Goal: Book appointment/travel/reservation

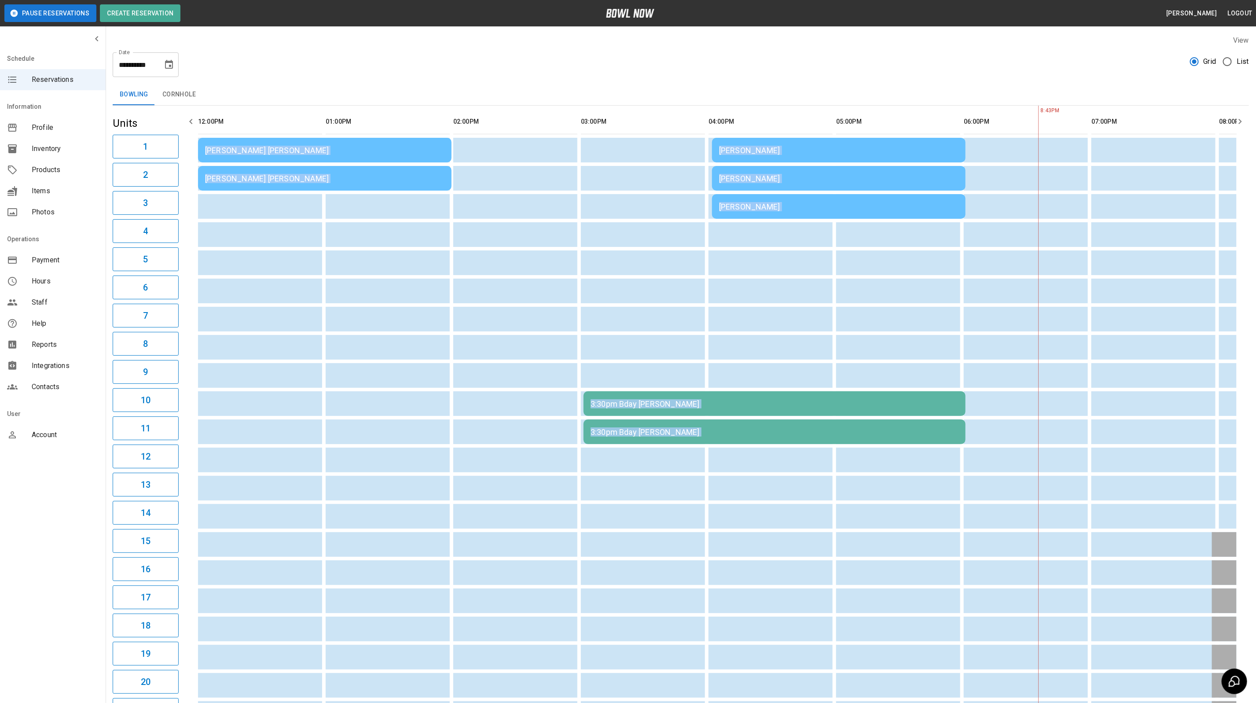
click at [173, 65] on button "Choose date, selected date is Aug 23, 2025" at bounding box center [169, 65] width 18 height 18
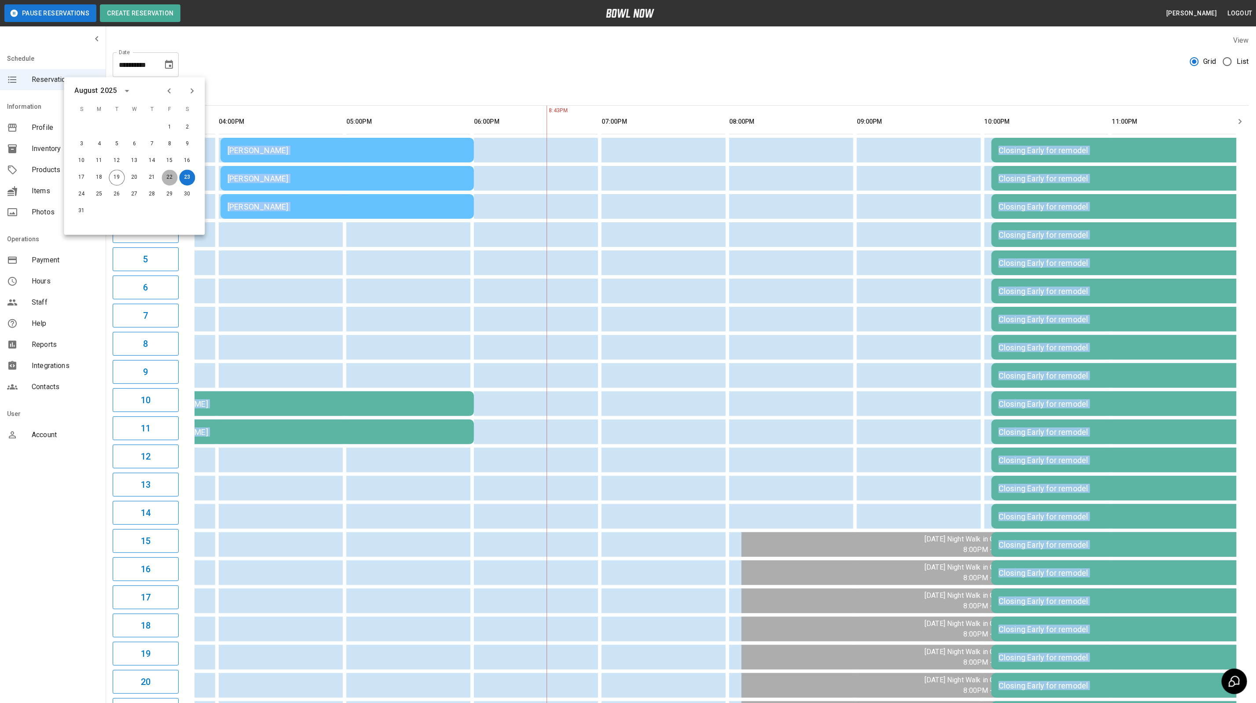
click at [169, 174] on button "22" at bounding box center [170, 178] width 16 height 16
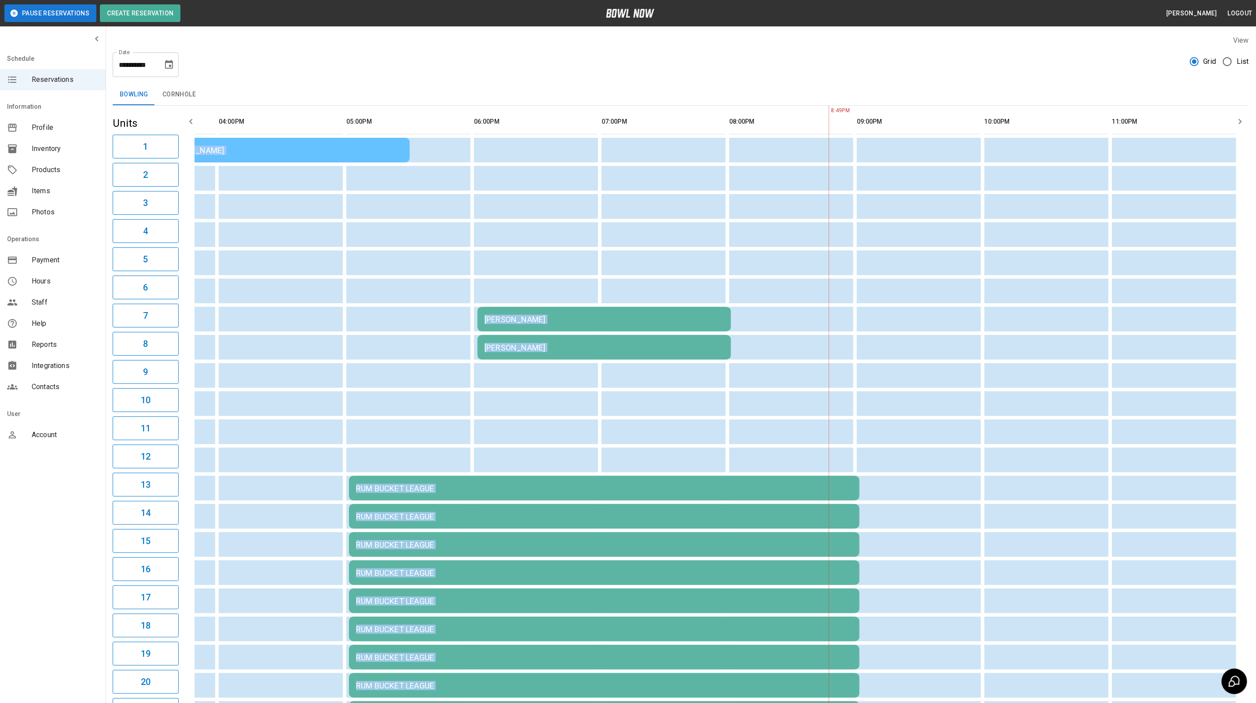
type input "**********"
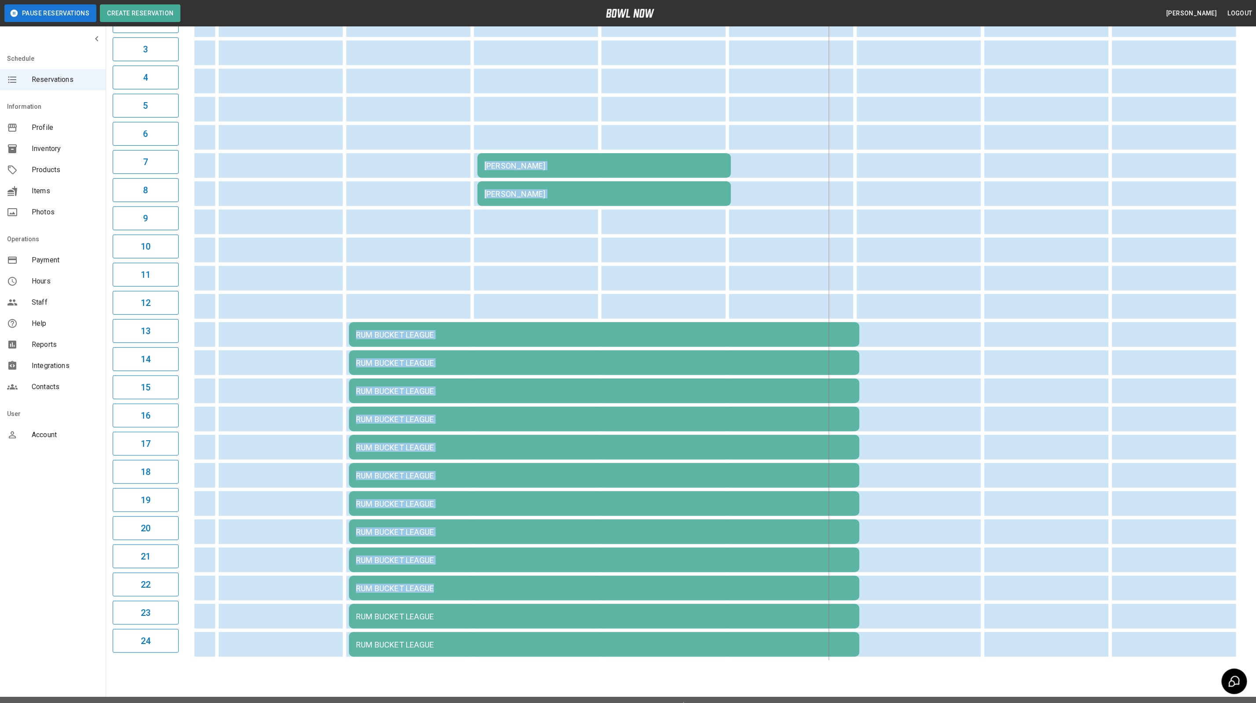
scroll to position [171, 0]
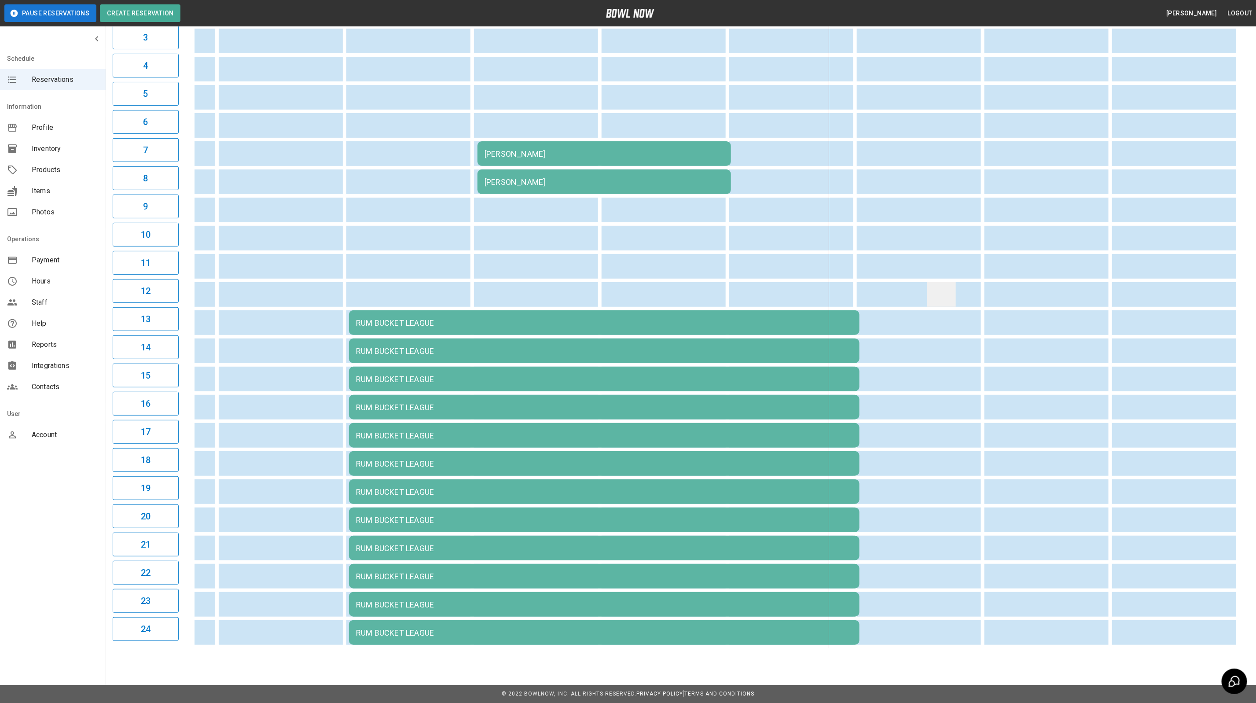
click at [945, 282] on td "sticky table" at bounding box center [942, 294] width 29 height 25
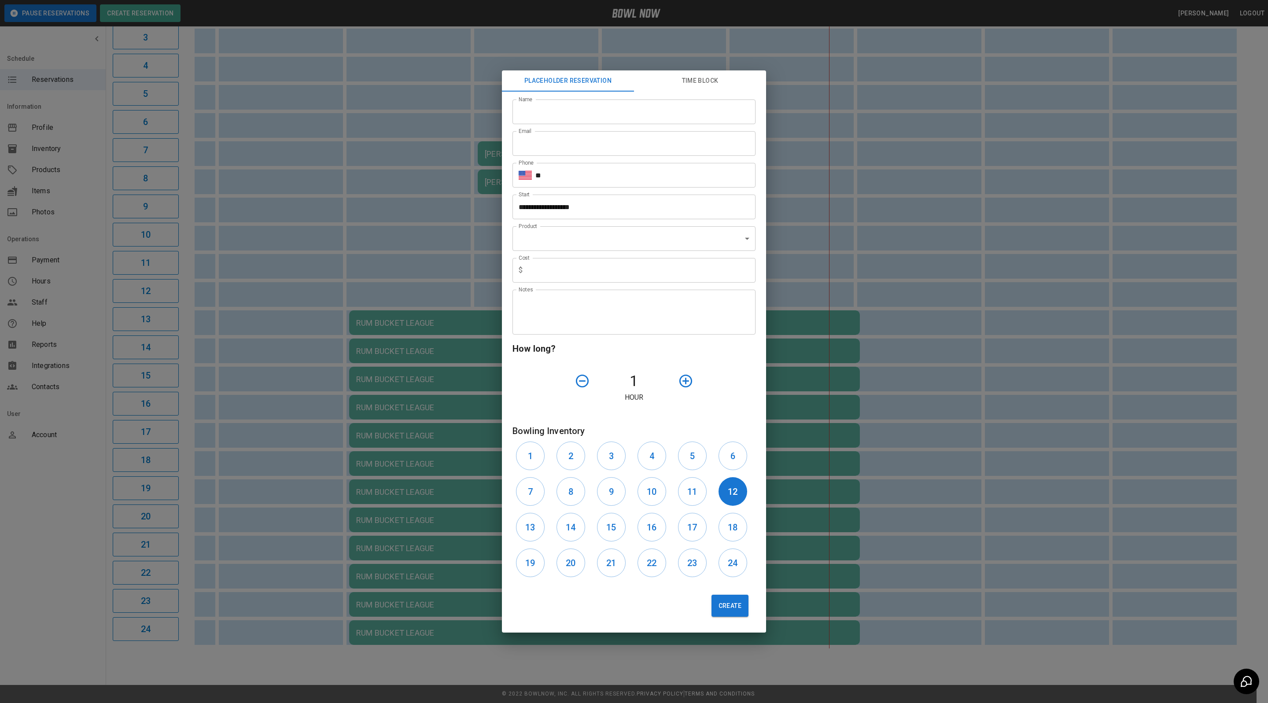
click at [856, 150] on div "**********" at bounding box center [634, 351] width 1268 height 703
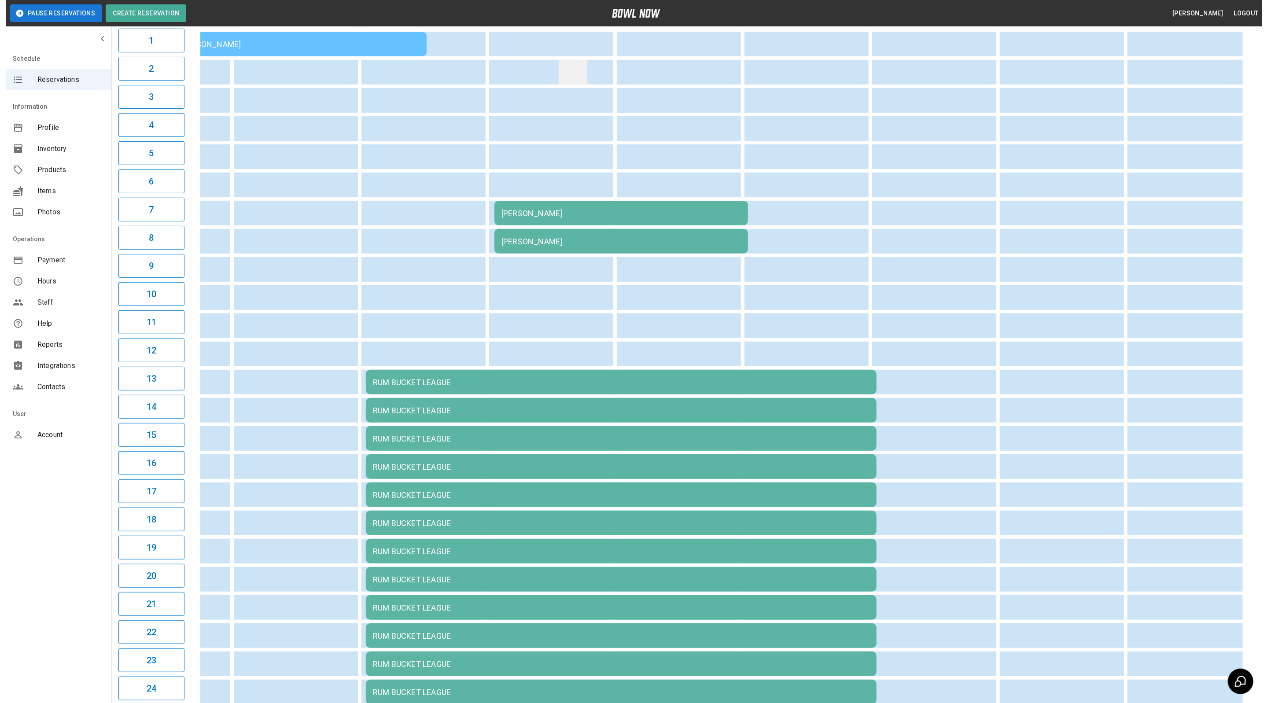
scroll to position [0, 0]
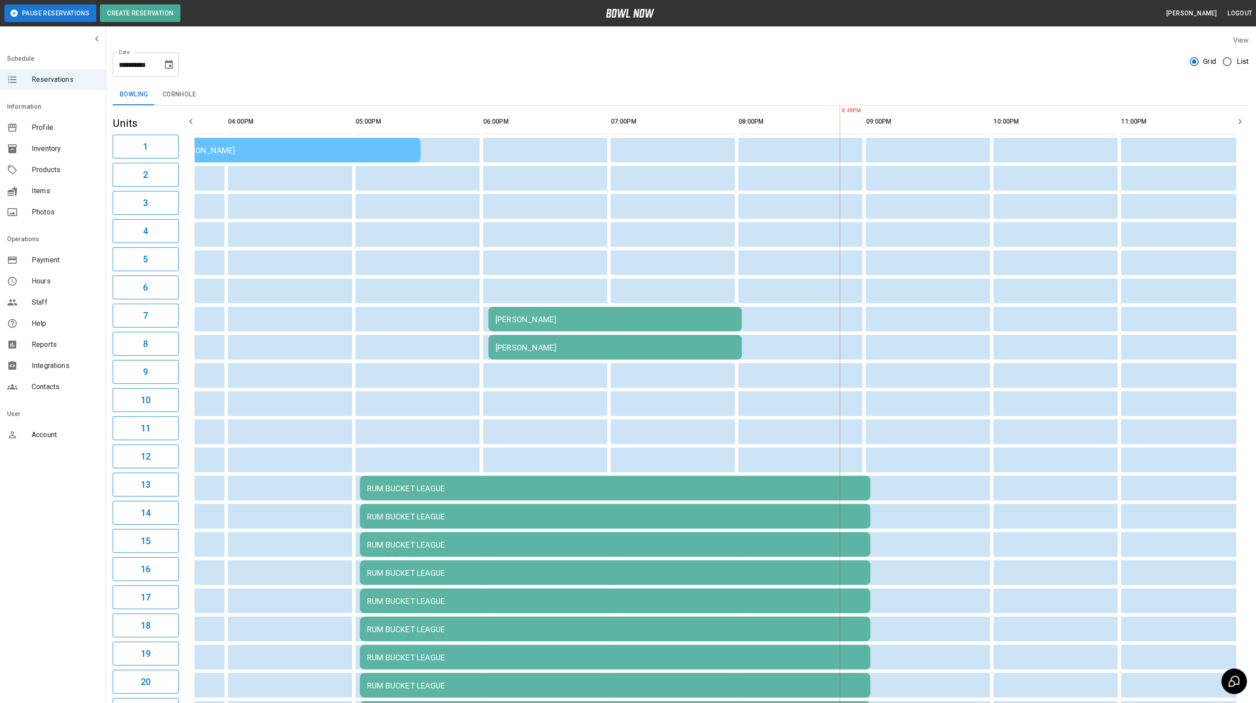
click at [554, 312] on td "[PERSON_NAME]" at bounding box center [616, 319] width 254 height 25
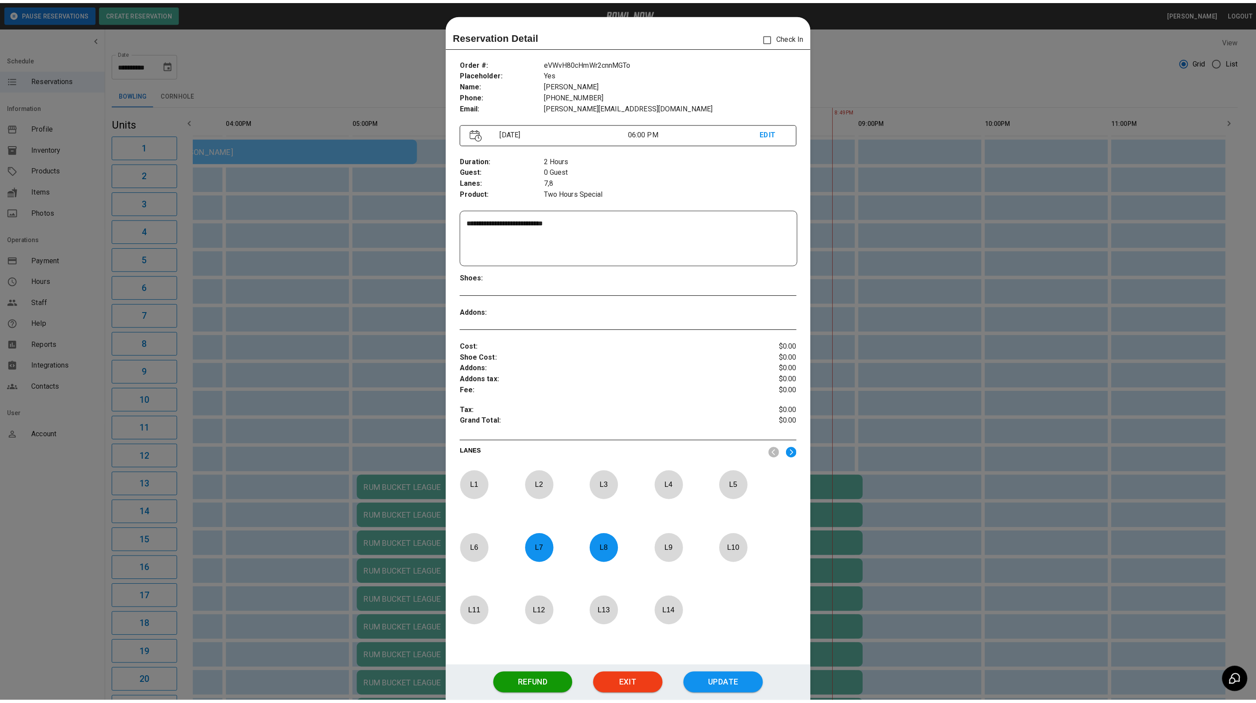
scroll to position [14, 0]
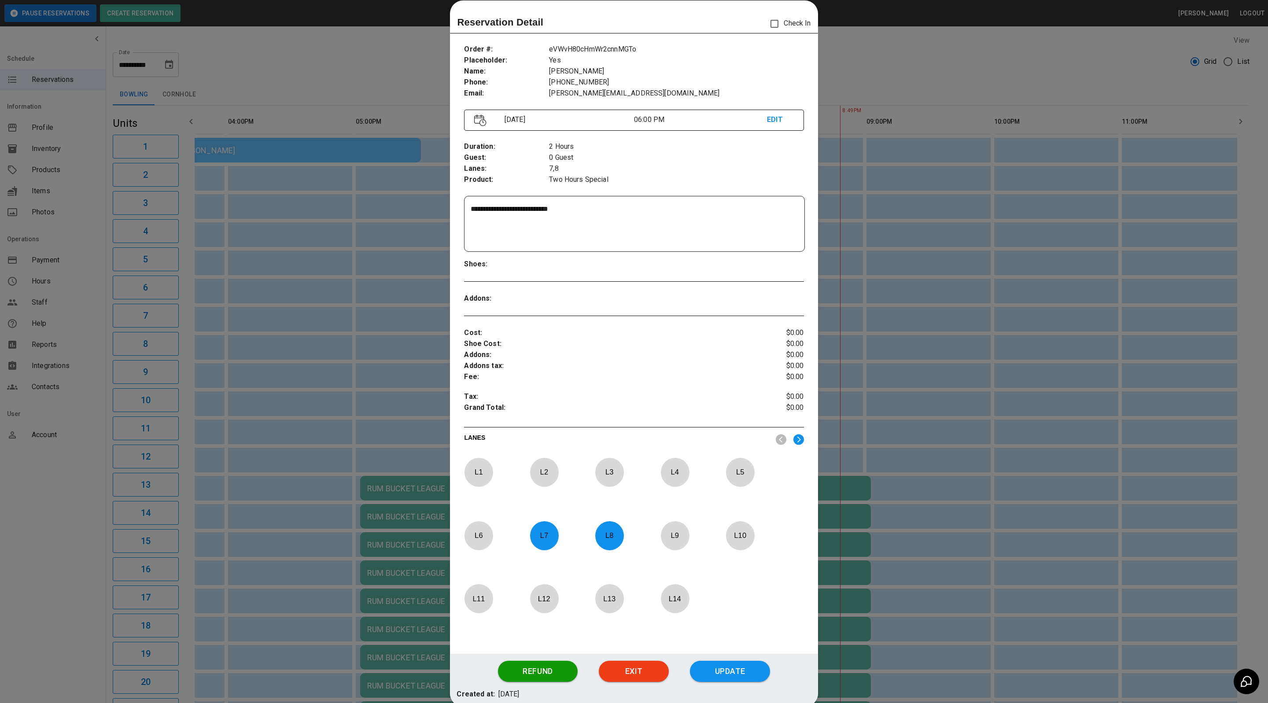
click at [924, 271] on div at bounding box center [634, 351] width 1268 height 703
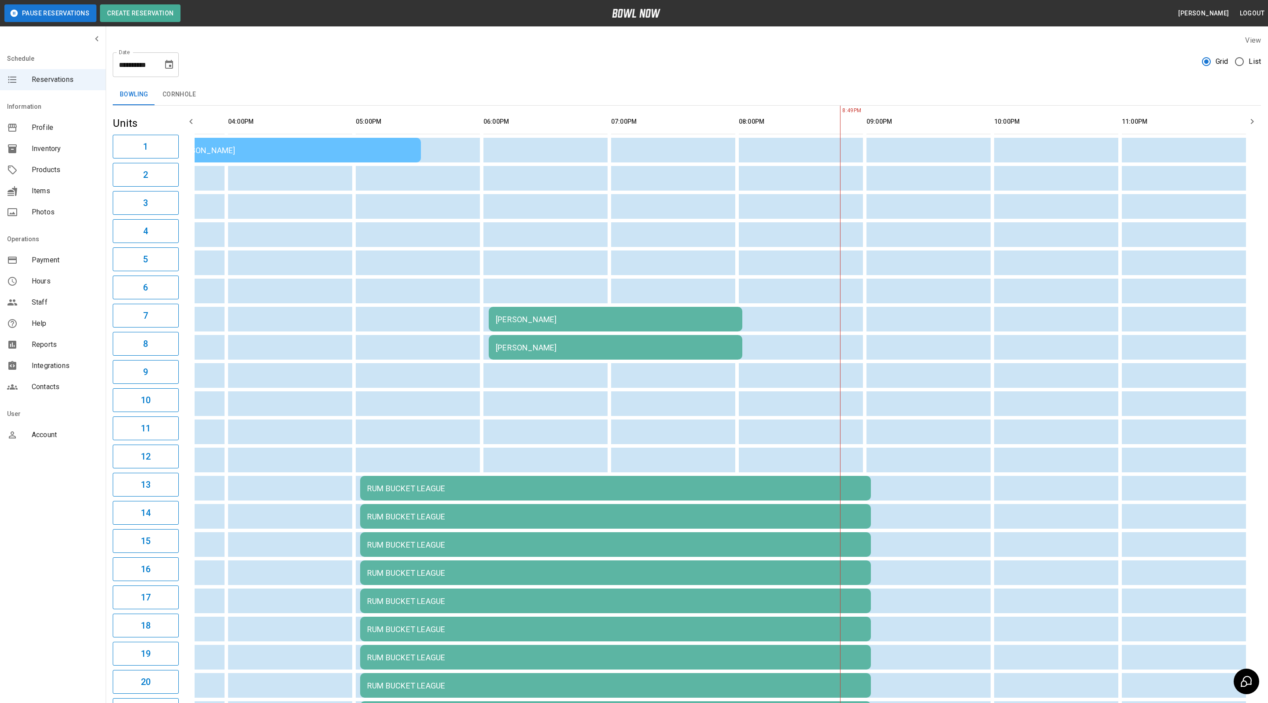
scroll to position [0, 460]
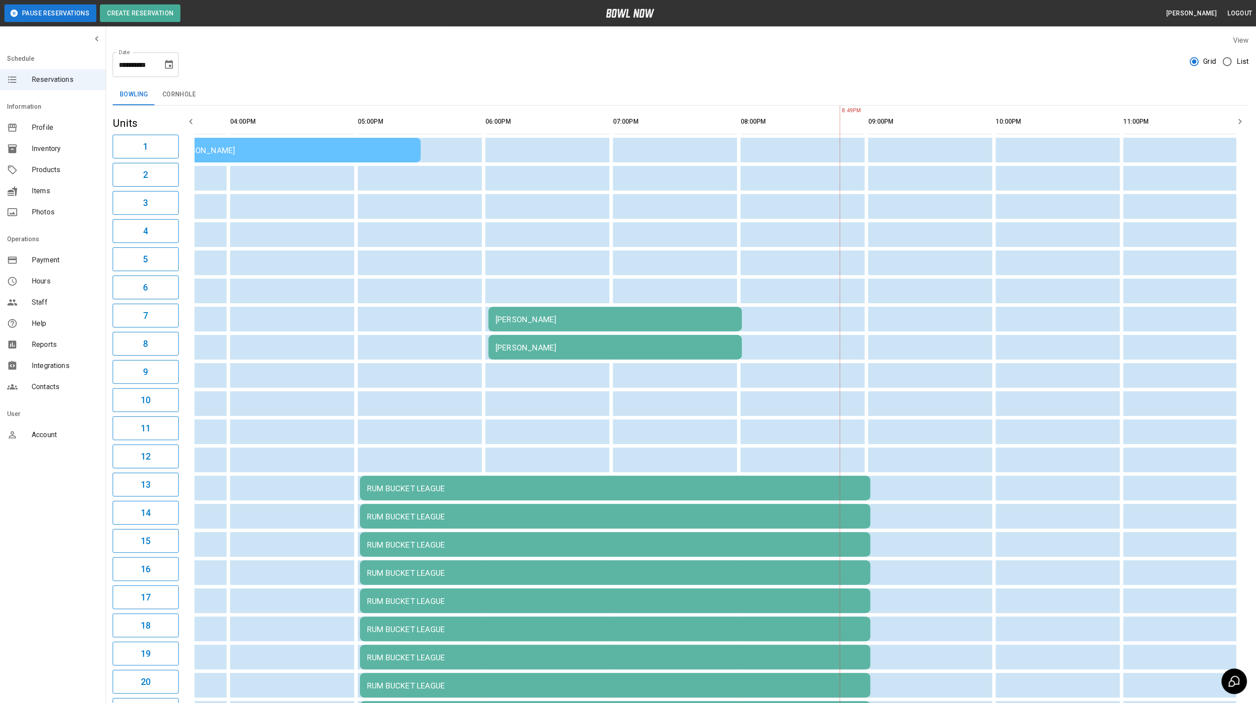
click at [518, 327] on td "[PERSON_NAME]" at bounding box center [616, 319] width 254 height 25
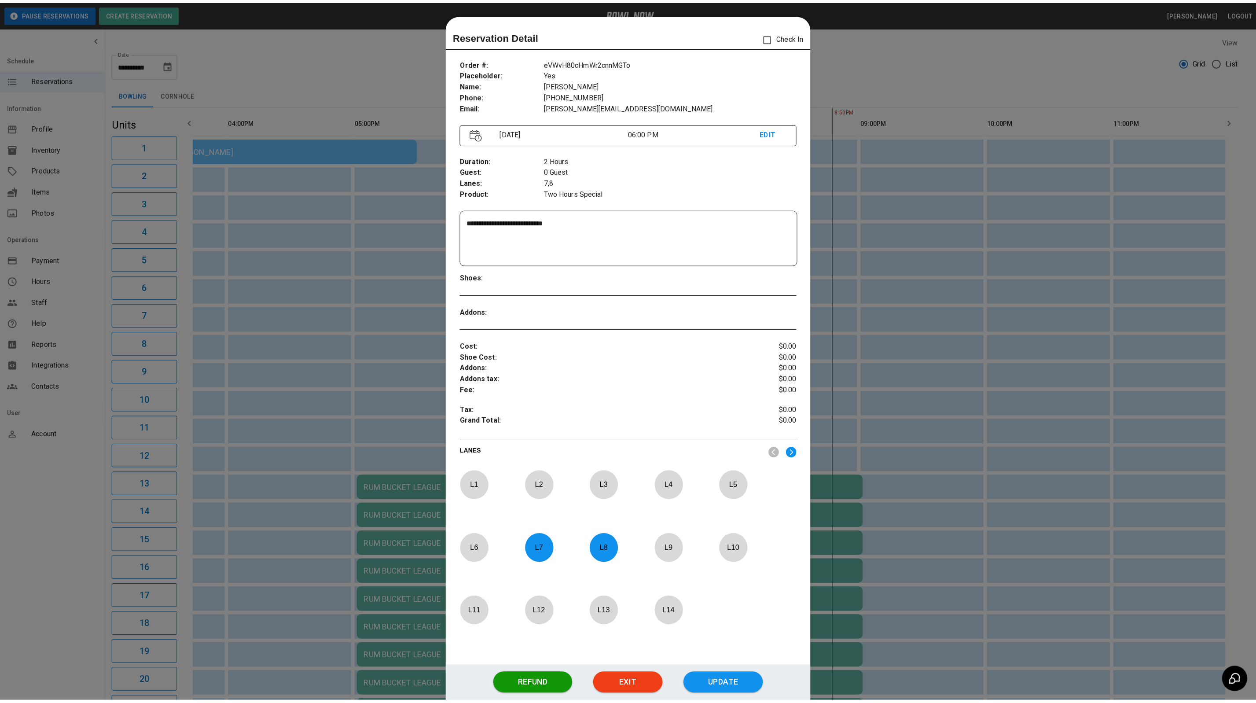
scroll to position [14, 0]
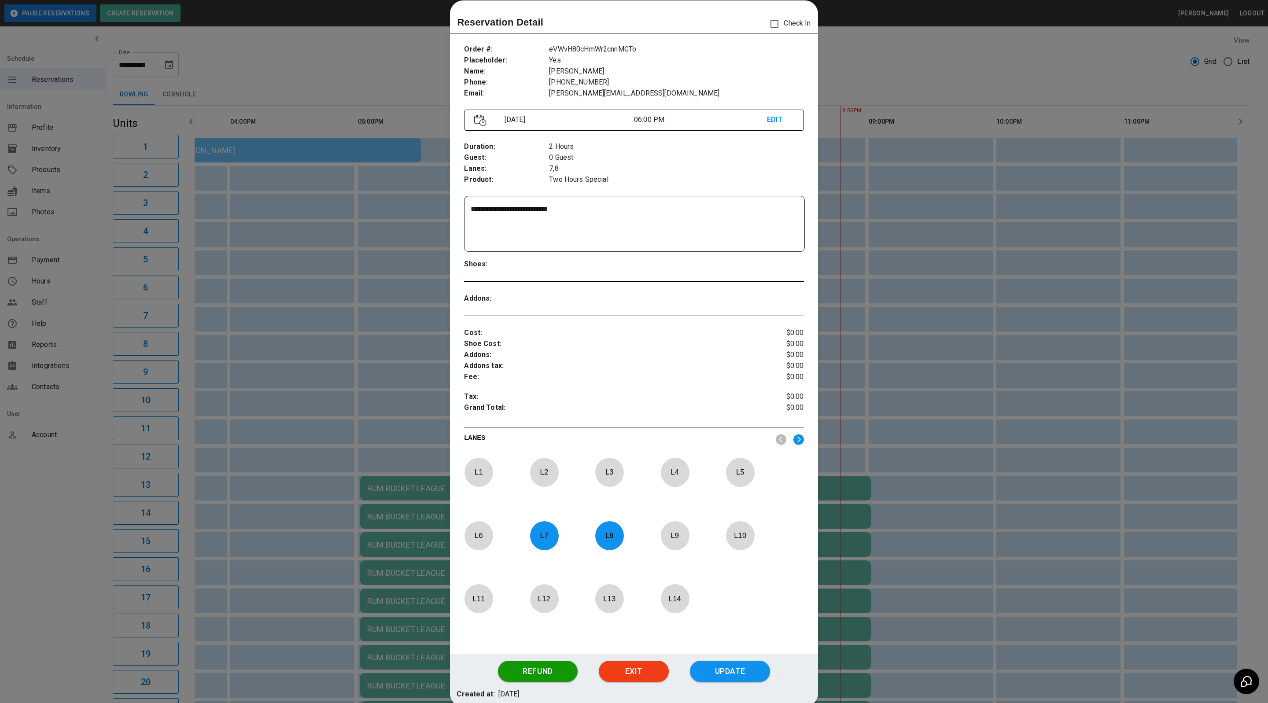
click at [868, 70] on div at bounding box center [634, 351] width 1268 height 703
